Goal: Find specific page/section: Find specific page/section

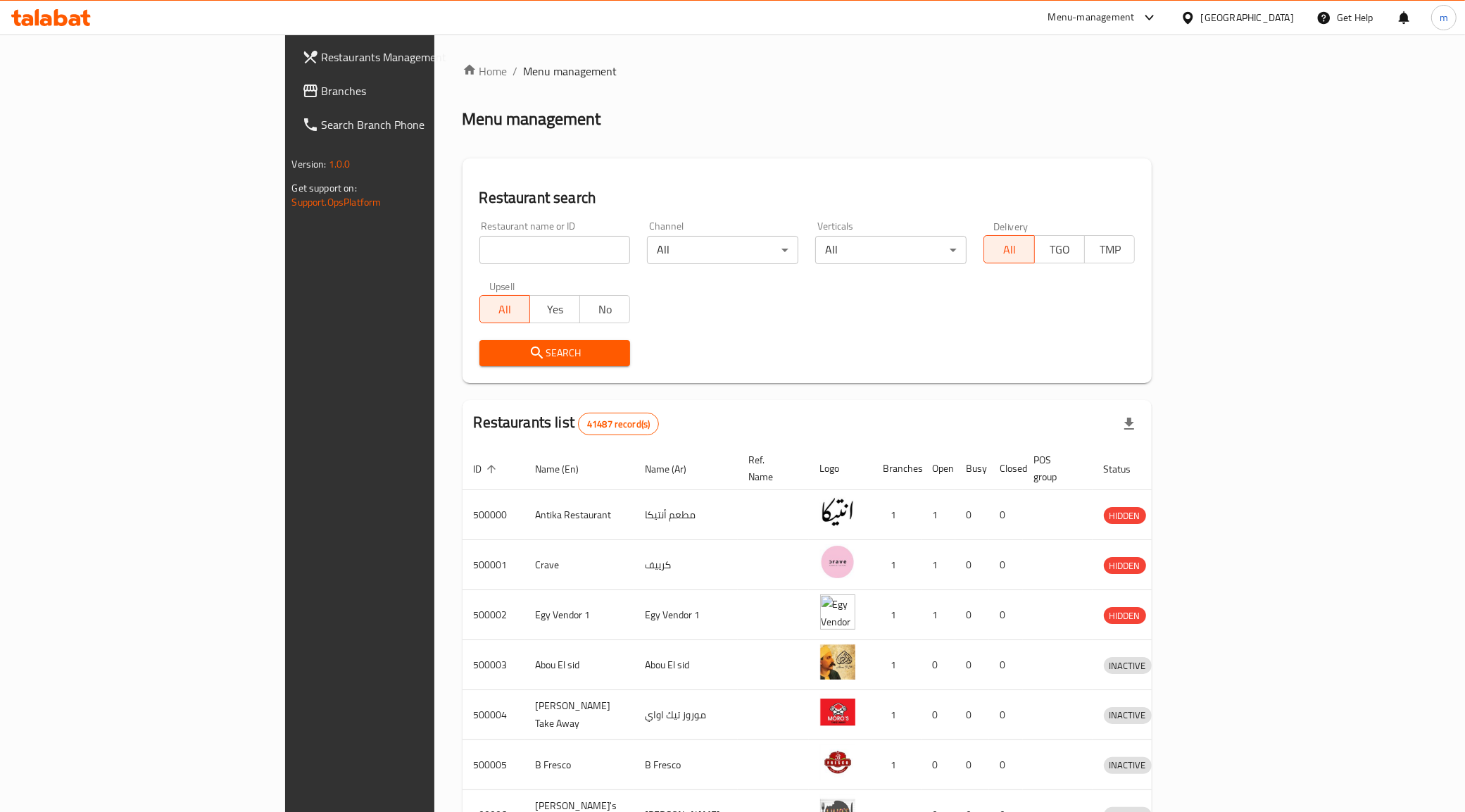
click at [1294, 21] on div "[GEOGRAPHIC_DATA]" at bounding box center [1237, 17] width 136 height 34
click at [1289, 29] on div "[GEOGRAPHIC_DATA]" at bounding box center [1237, 17] width 136 height 34
click at [1285, 19] on div "[GEOGRAPHIC_DATA]" at bounding box center [1248, 17] width 93 height 16
click at [1105, 299] on div "[GEOGRAPHIC_DATA]" at bounding box center [1141, 304] width 93 height 16
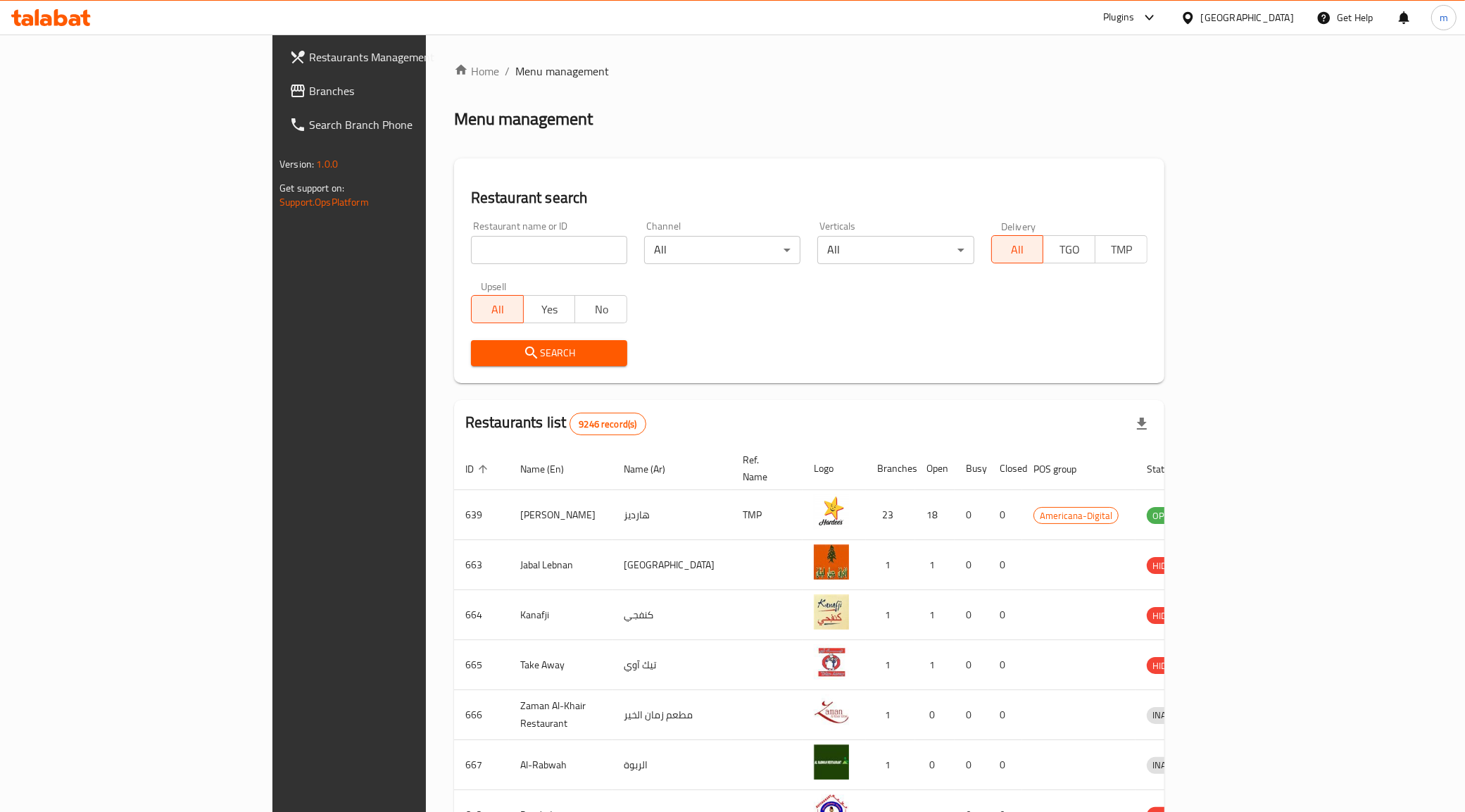
click at [291, 95] on icon at bounding box center [298, 91] width 14 height 13
